Goal: Obtain resource: Obtain resource

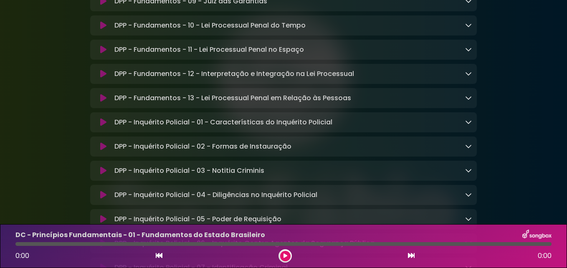
scroll to position [3885, 0]
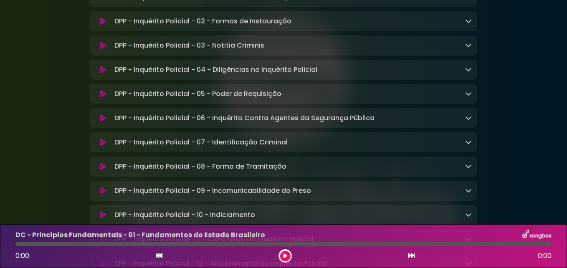
click at [468, 24] on icon at bounding box center [468, 21] width 7 height 7
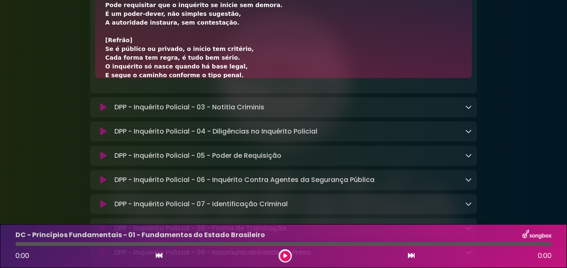
scroll to position [0, 0]
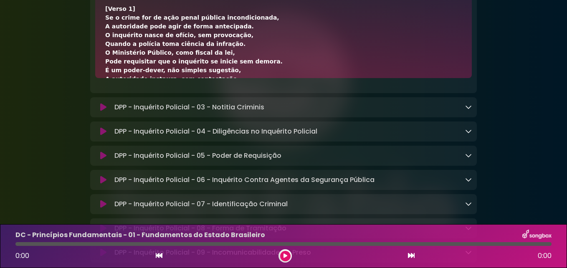
drag, startPoint x: 223, startPoint y: 129, endPoint x: 112, endPoint y: 44, distance: 138.9
click at [112, 44] on div "DPP - Inquérito Policial - 02 - Formas de Instauração Loading Track..." at bounding box center [283, 32] width 387 height 124
copy div "LOR - Ipsumdolo Sitametc - 27 - Adipis el Seddoeiusmo Tempori Utlab... Etdo Mag…"
click at [465, 112] on div "DPP - Inquérito Policial - 03 - Notitia Criminis Loading Track..." at bounding box center [291, 107] width 361 height 10
click at [468, 110] on icon at bounding box center [468, 107] width 7 height 7
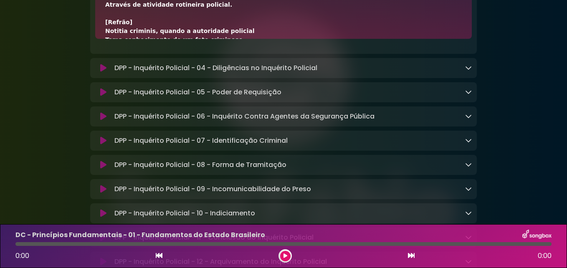
drag, startPoint x: 226, startPoint y: 89, endPoint x: 112, endPoint y: 10, distance: 139.1
copy div "LOR - Ipsumdolo Sitametc - 08 - Adipisc Elitsedd Eiusmod Tempo... Inci Utlabore…"
click at [468, 71] on icon at bounding box center [468, 67] width 7 height 7
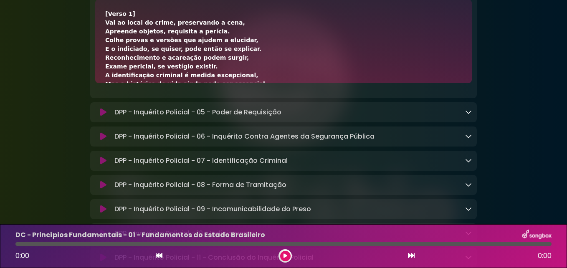
drag, startPoint x: 222, startPoint y: 132, endPoint x: 113, endPoint y: 48, distance: 137.6
click at [113, 48] on div "DPP - Inquérito Policial - 04 - Diligências no Inquérito Policial Loading Track…" at bounding box center [283, 37] width 387 height 124
copy div "LOR - Ipsumdolo Sitametc - 35 - Adipiscinge se Doeiusmod Temporin Utlabor Etdol…"
click at [472, 115] on icon at bounding box center [468, 112] width 7 height 7
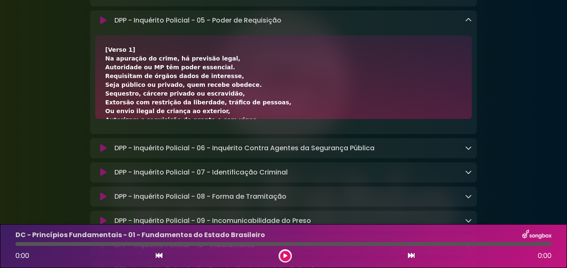
scroll to position [4259, 0]
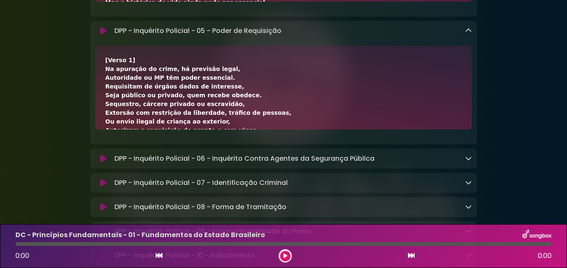
drag, startPoint x: 218, startPoint y: 97, endPoint x: 114, endPoint y: 95, distance: 104.9
click at [114, 95] on div "DPP - Inquérito Policial - 05 - Poder de Requisição Loading Track..." at bounding box center [283, 83] width 387 height 124
copy div "LOR - Ipsumdolo Sitametc - 58 - Adipi el Seddoeiusm Tempori Utlab... Etdo Magna…"
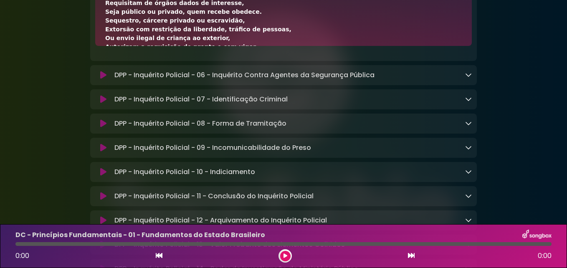
click at [471, 78] on icon at bounding box center [468, 74] width 7 height 7
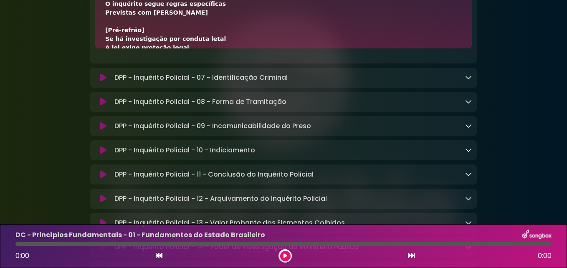
scroll to position [0, 0]
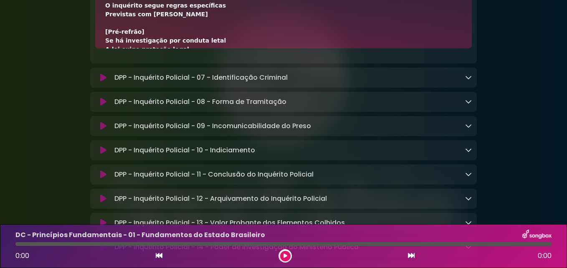
drag, startPoint x: 176, startPoint y: 102, endPoint x: 115, endPoint y: 19, distance: 103.2
click at [115, 19] on div "DPP - Inquérito Policial - 06 - Inquérito Contra Agentes da Segurança Pública L…" at bounding box center [283, 2] width 387 height 124
copy div "LOR - Ipsumdolo Sitametc - 54 - Adipiscin Elitse Doeiusm te Incididun Utlabor E…"
click at [465, 83] on div "DPP - Inquérito Policial - 07 - Identificação Criminal Loading Track..." at bounding box center [291, 78] width 361 height 10
click at [468, 81] on icon at bounding box center [468, 77] width 7 height 7
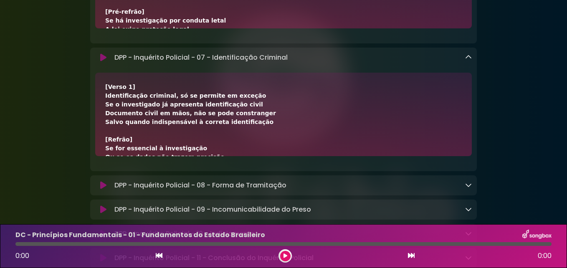
scroll to position [4392, 0]
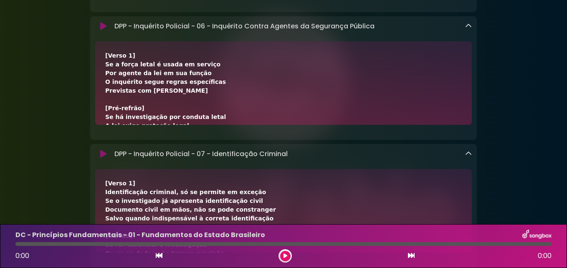
drag, startPoint x: 210, startPoint y: 22, endPoint x: 113, endPoint y: 212, distance: 213.7
click at [113, 213] on div "DPP - Inquérito Policial - 07 - Identificação Criminal Loading Track..." at bounding box center [283, 206] width 387 height 124
copy div "LOR - Ipsumdolo Sitametc - 98 - Adipiscingeli Seddoeiu Tempori Utlab... Etdo Ma…"
